Goal: Task Accomplishment & Management: Use online tool/utility

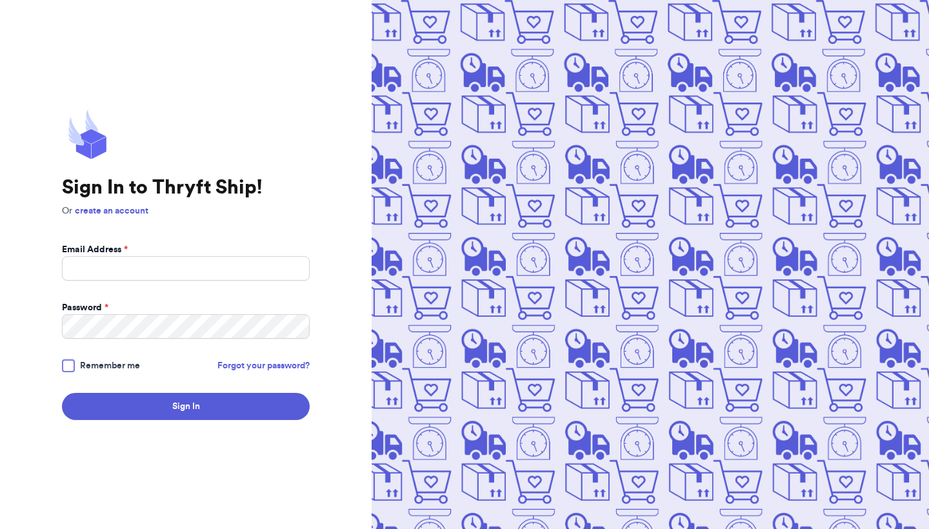
click at [130, 254] on div "Email Address *" at bounding box center [186, 249] width 248 height 13
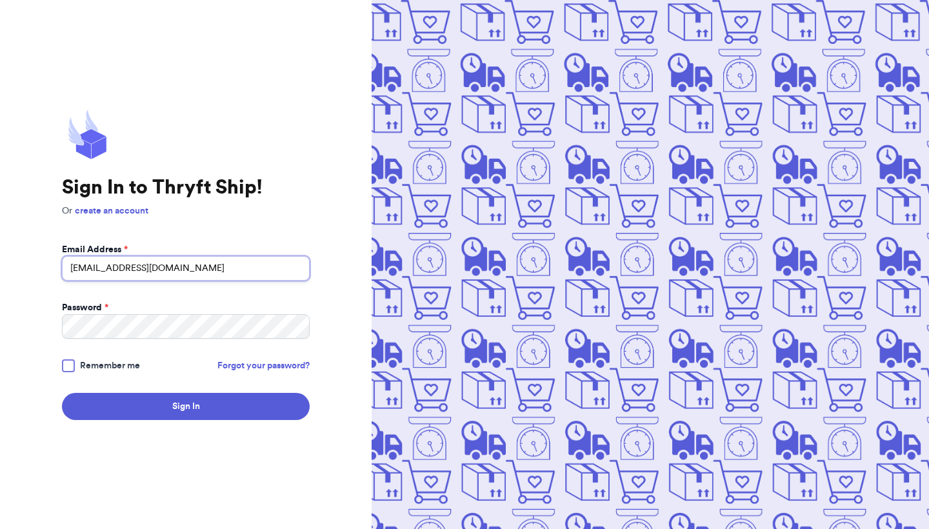
type input "santiagodanni999@gmail.com"
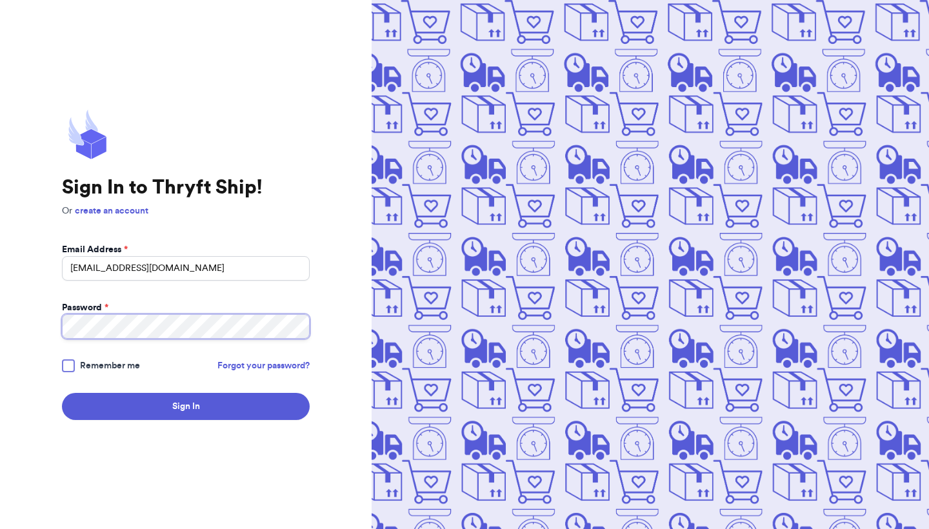
click at [186, 406] on button "Sign In" at bounding box center [186, 406] width 248 height 27
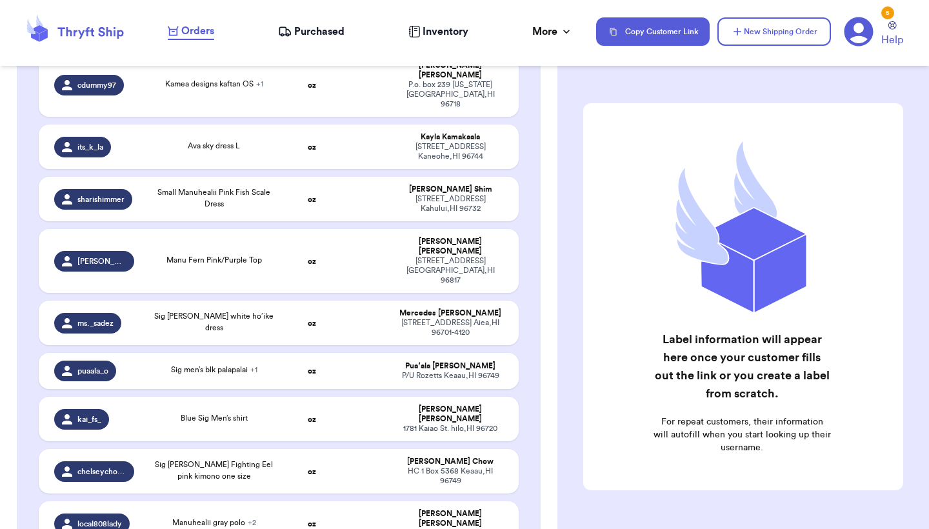
scroll to position [743, 0]
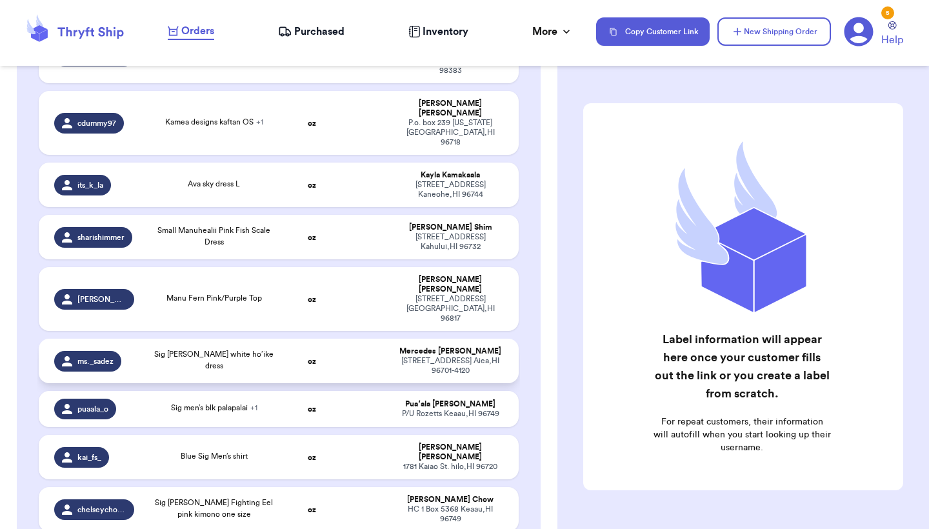
click at [266, 339] on td "Sig [PERSON_NAME] white ho’ike dress" at bounding box center [214, 361] width 145 height 45
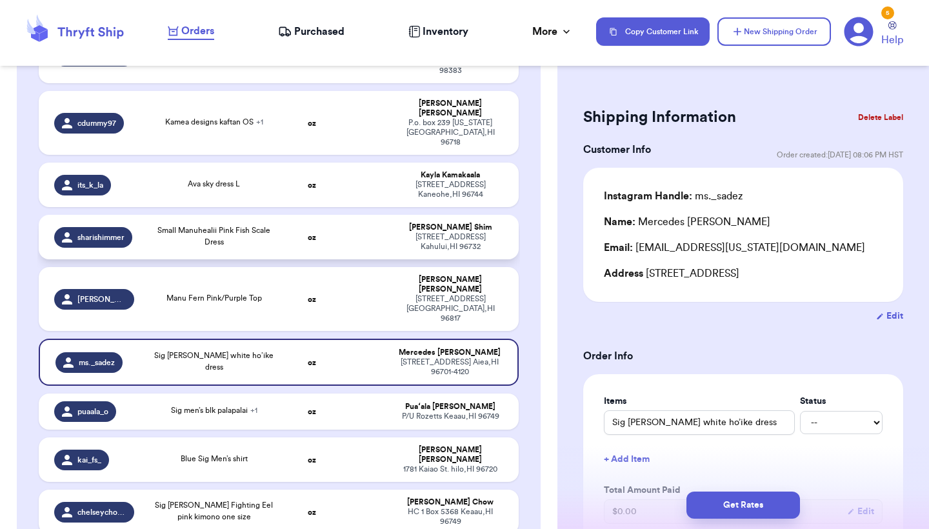
click at [261, 225] on div "Small Manuhealii Pink Fish Scale Dress" at bounding box center [214, 236] width 129 height 23
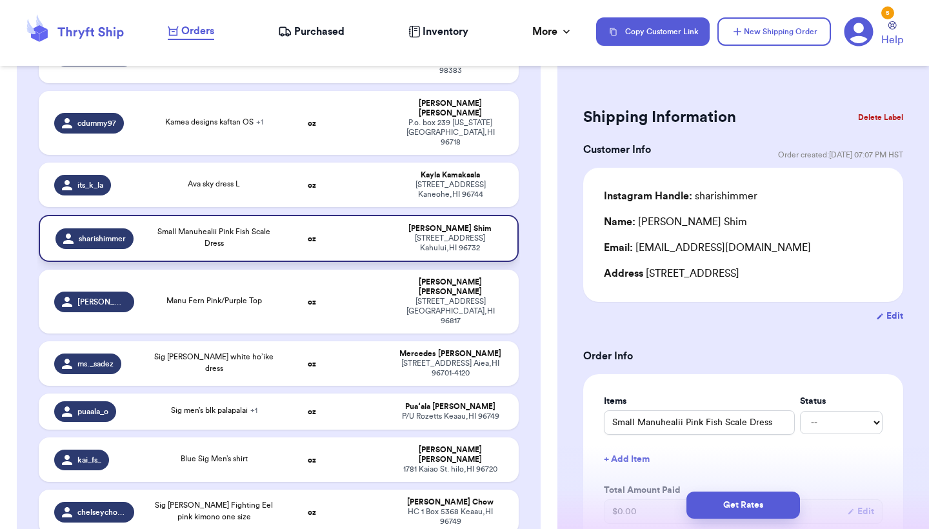
type input "Small Manuhealii Pink Fish Scale Dress"
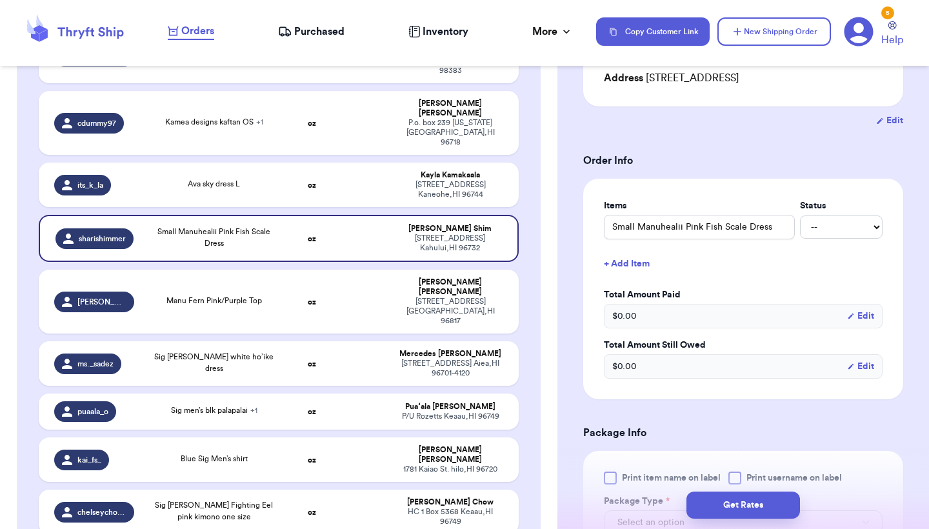
scroll to position [338, 0]
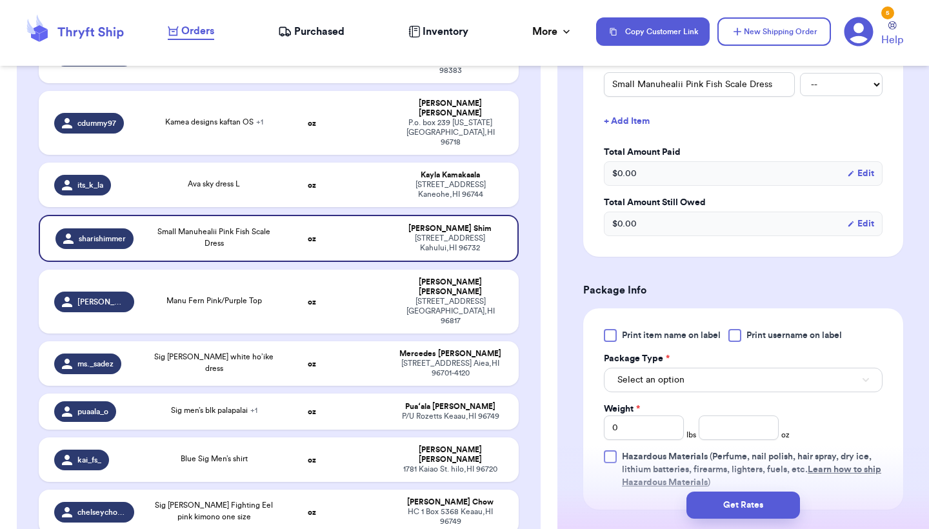
click at [656, 334] on span "Print item name on label" at bounding box center [671, 335] width 99 height 13
click at [0, 0] on input "Print item name on label" at bounding box center [0, 0] width 0 height 0
click at [656, 389] on button "Select an option" at bounding box center [743, 380] width 279 height 25
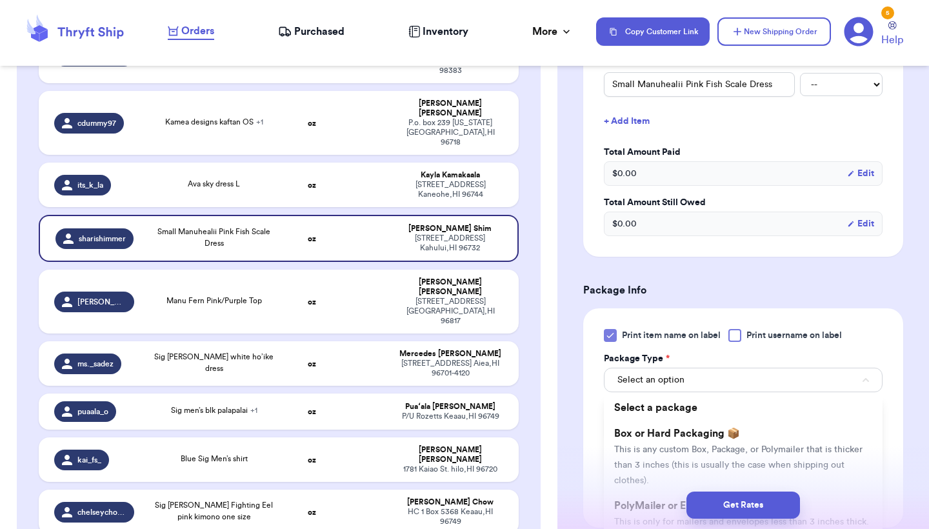
scroll to position [396, 0]
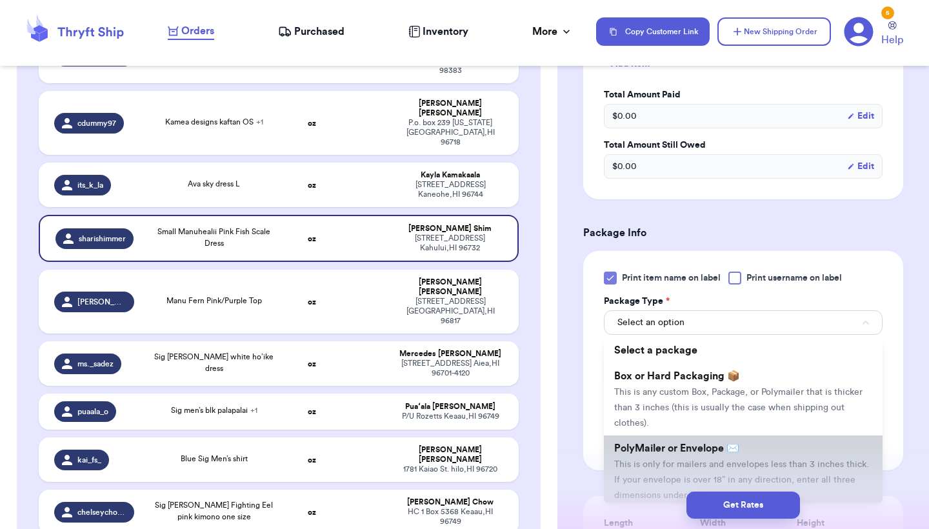
click at [653, 452] on span "PolyMailer or Envelope ✉️" at bounding box center [676, 448] width 125 height 10
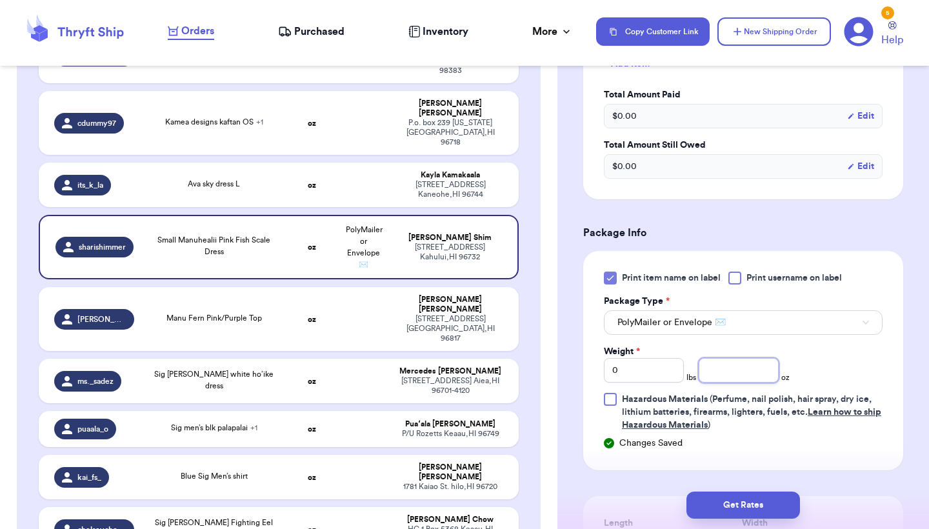
click at [727, 377] on input "number" at bounding box center [739, 370] width 80 height 25
type input "7.9"
click at [765, 501] on button "Get Rates" at bounding box center [744, 505] width 114 height 27
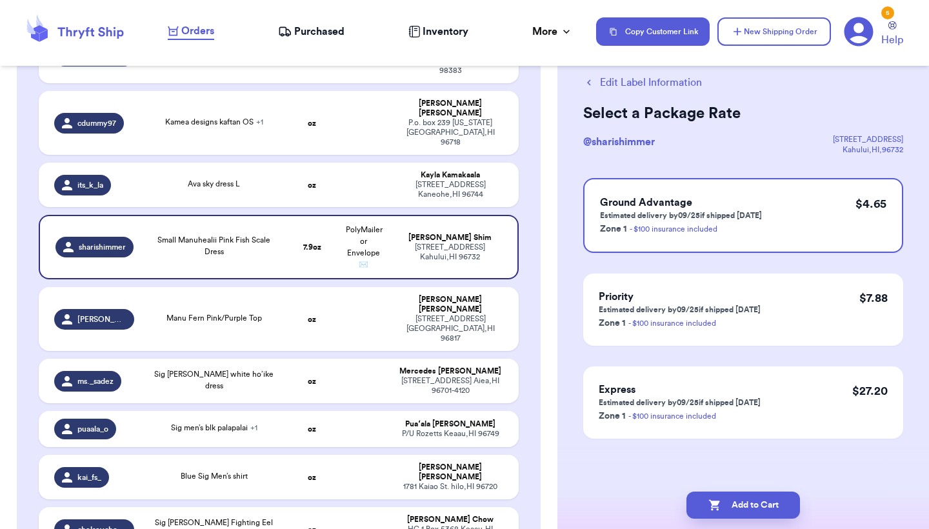
click at [765, 501] on button "Add to Cart" at bounding box center [744, 505] width 114 height 27
checkbox input "true"
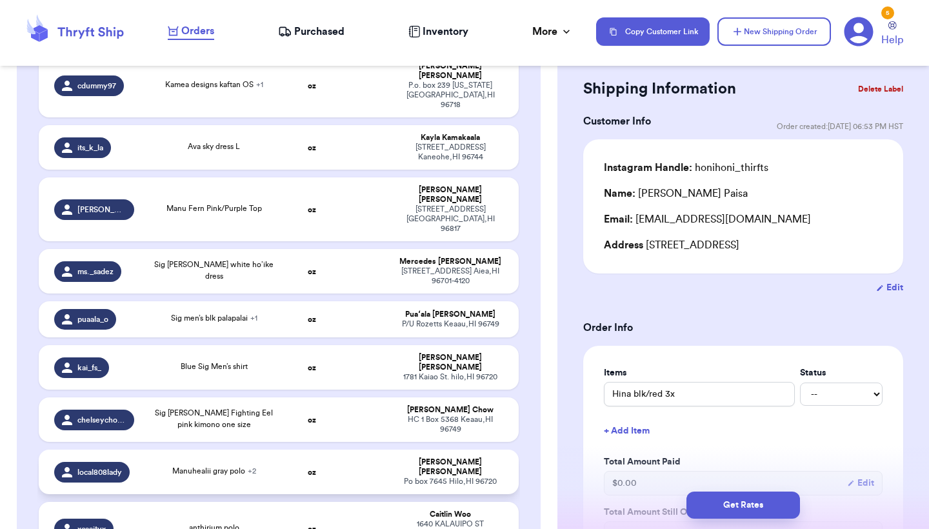
scroll to position [782, 0]
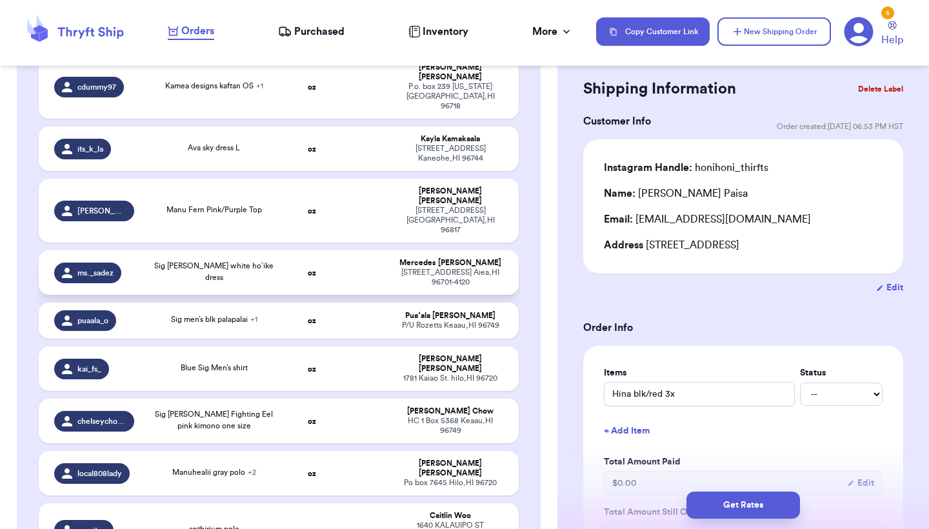
click at [319, 250] on td "oz" at bounding box center [312, 272] width 52 height 45
type input "Sig [PERSON_NAME] white ho’ike dress"
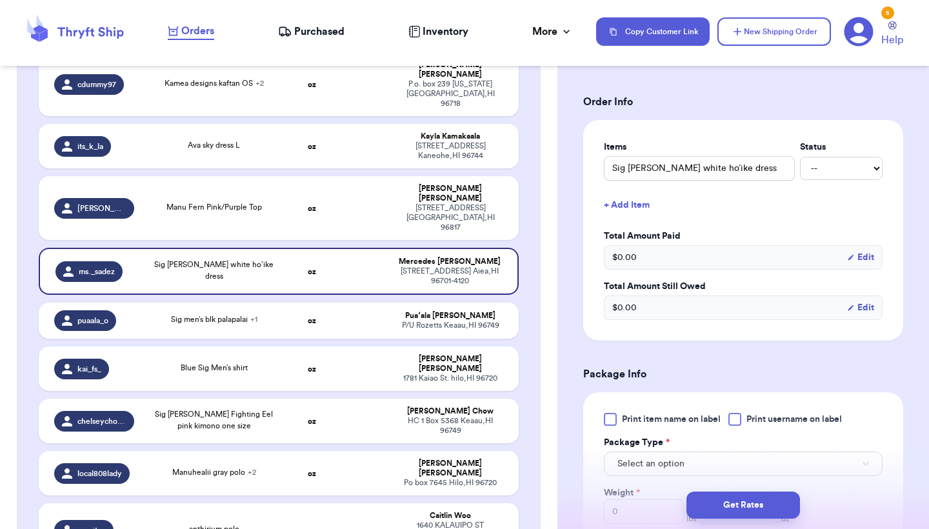
scroll to position [338, 0]
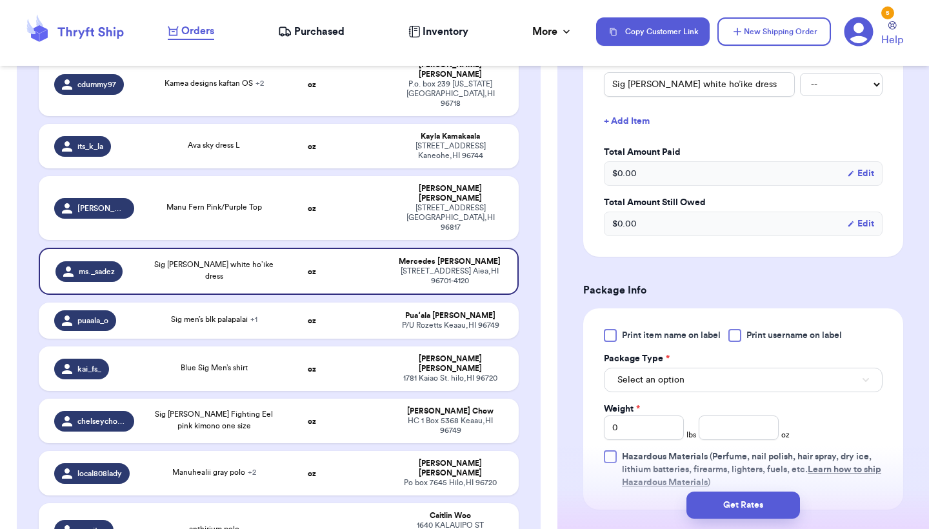
click at [619, 342] on label "Print item name on label" at bounding box center [662, 335] width 117 height 13
click at [0, 0] on input "Print item name on label" at bounding box center [0, 0] width 0 height 0
click at [649, 377] on span "Select an option" at bounding box center [650, 380] width 67 height 13
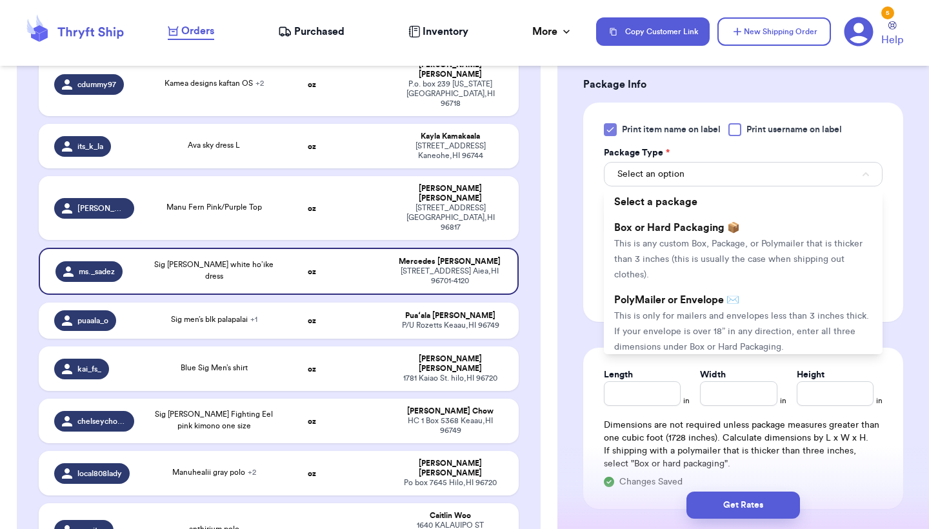
scroll to position [579, 0]
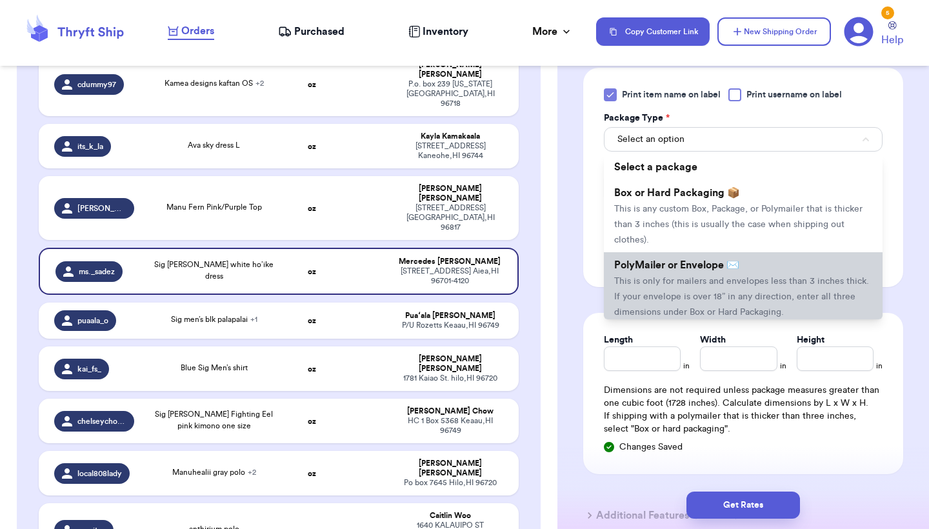
click at [686, 270] on span "PolyMailer or Envelope ✉️" at bounding box center [676, 265] width 125 height 10
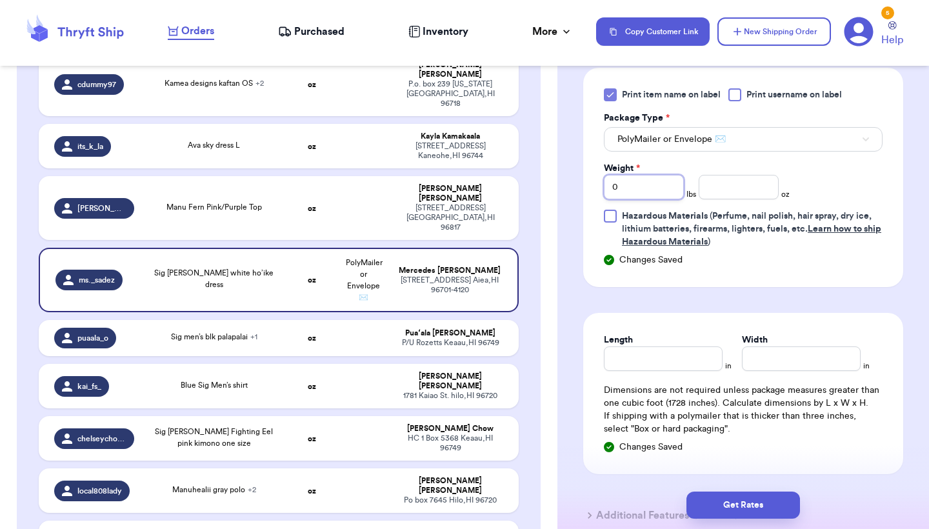
click at [629, 186] on input "0" at bounding box center [644, 187] width 80 height 25
type input "1"
click at [754, 196] on input "number" at bounding box center [739, 187] width 80 height 25
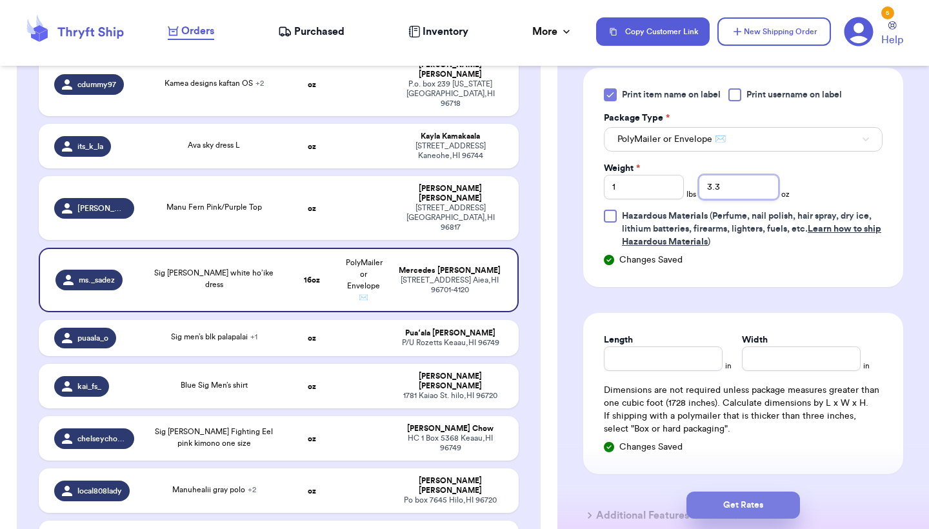
type input "3.3"
click at [767, 497] on button "Get Rates" at bounding box center [744, 505] width 114 height 27
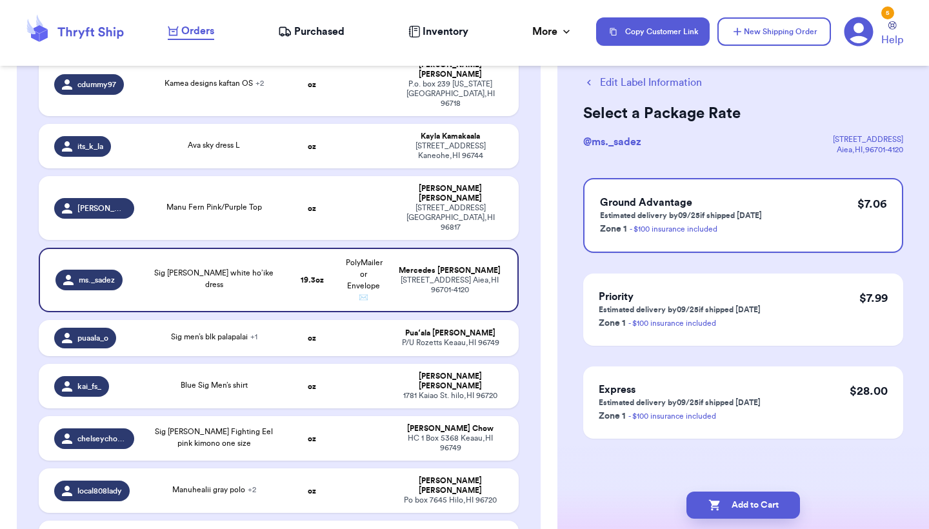
scroll to position [0, 0]
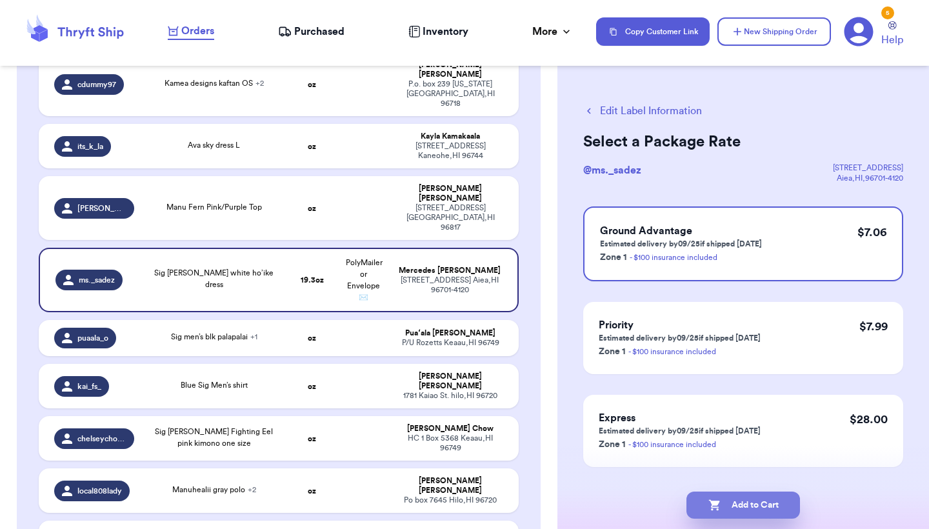
click at [767, 497] on button "Add to Cart" at bounding box center [744, 505] width 114 height 27
checkbox input "true"
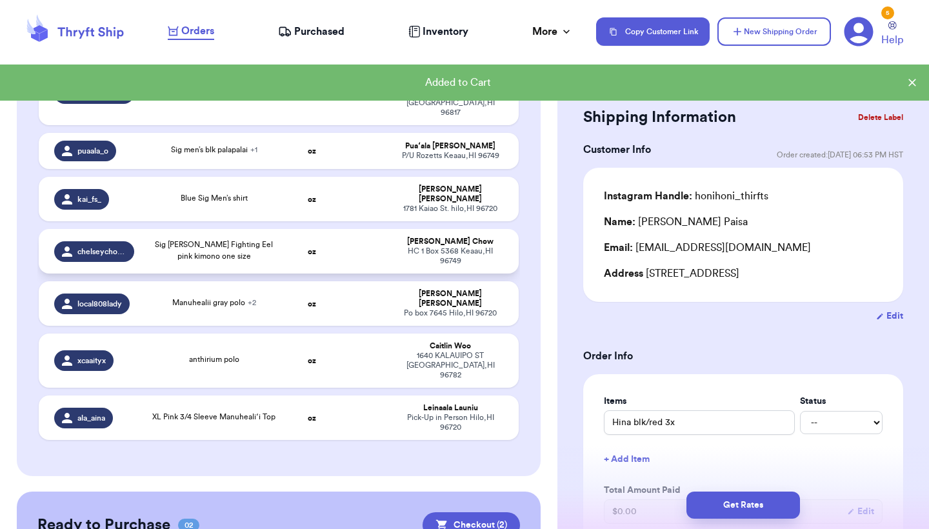
scroll to position [952, 0]
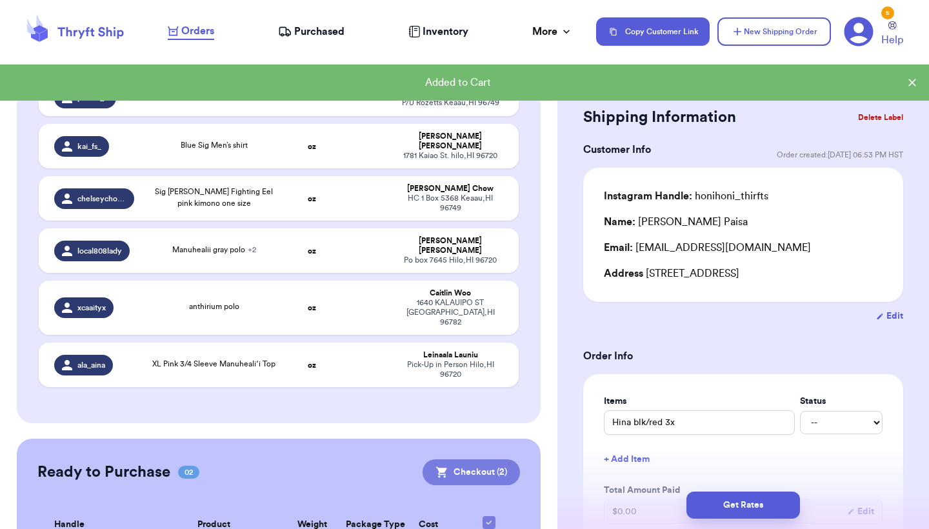
click at [453, 459] on button "Checkout ( 2 )" at bounding box center [471, 472] width 97 height 26
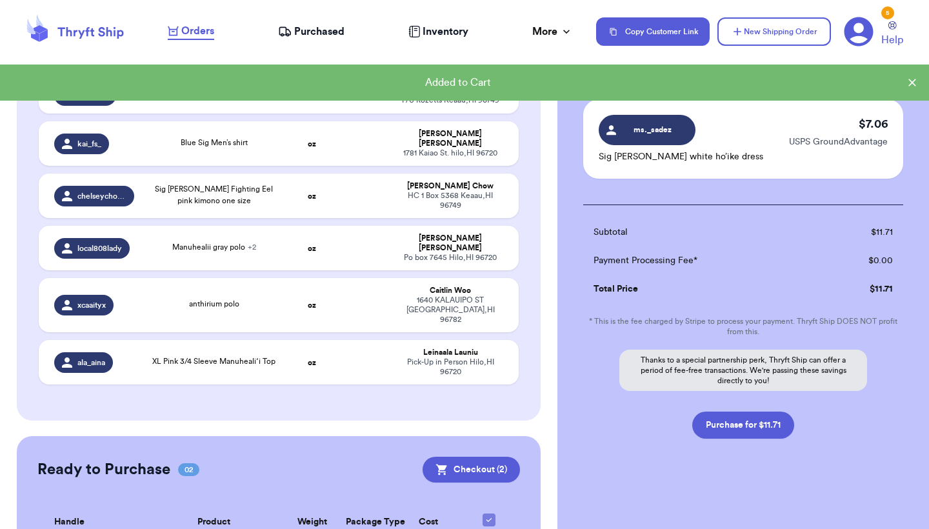
scroll to position [0, 0]
click at [719, 429] on button "Purchase for $11.71" at bounding box center [743, 425] width 102 height 27
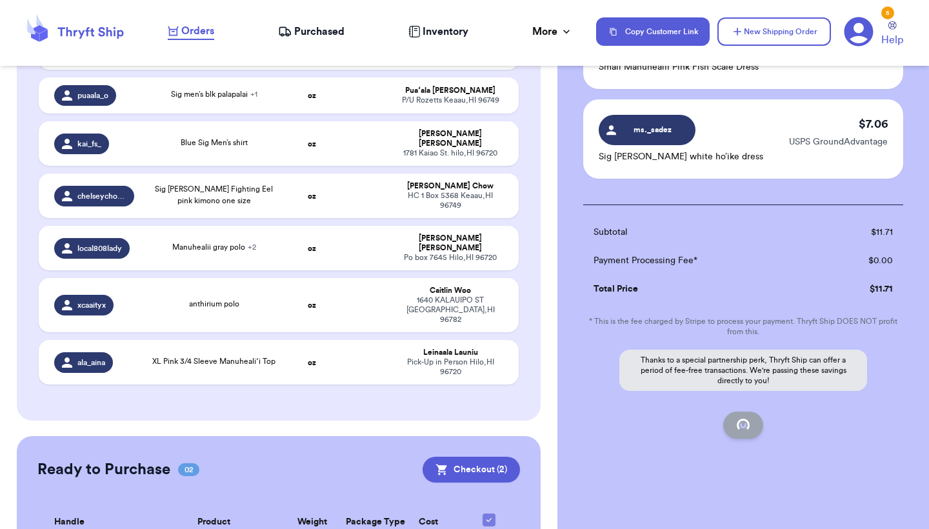
checkbox input "false"
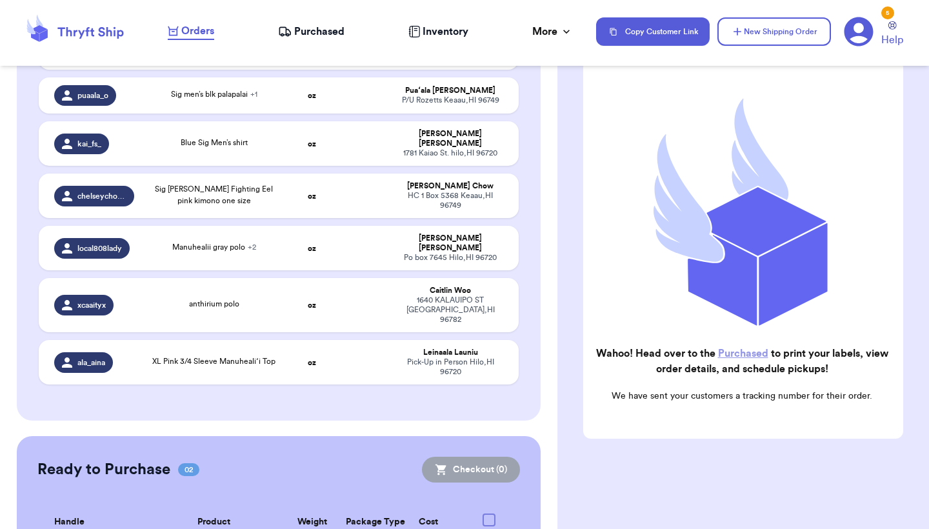
checkbox input "true"
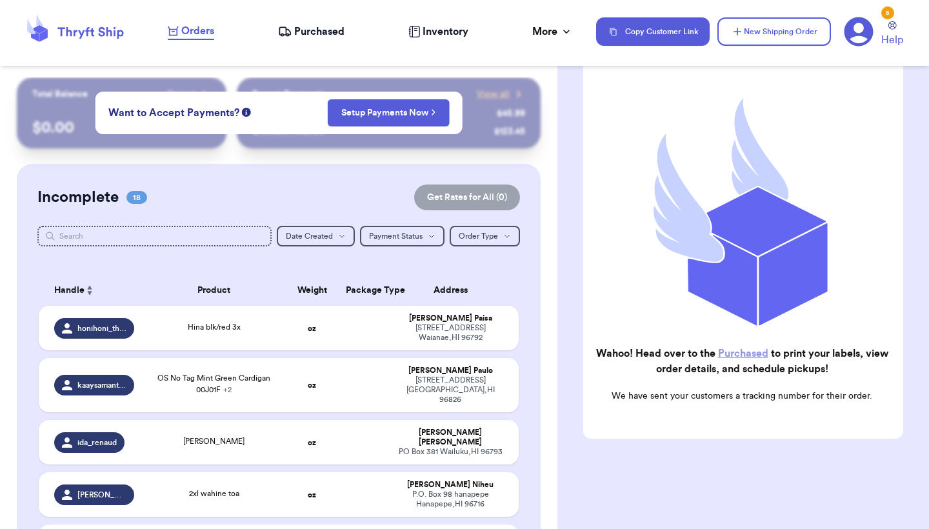
click at [308, 30] on span "Purchased" at bounding box center [319, 31] width 50 height 15
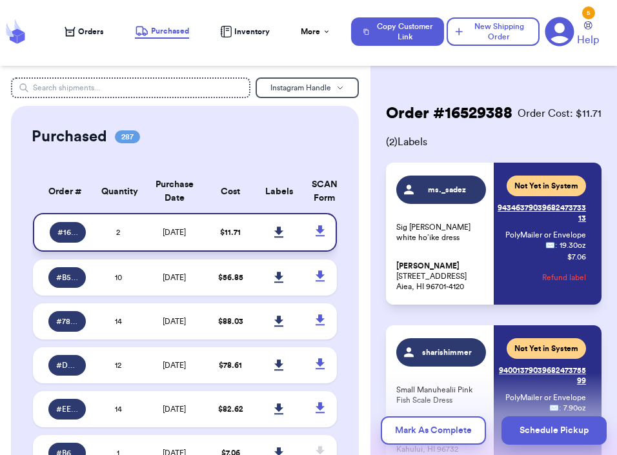
click at [277, 237] on icon at bounding box center [278, 231] width 9 height 11
